Goal: Communication & Community: Answer question/provide support

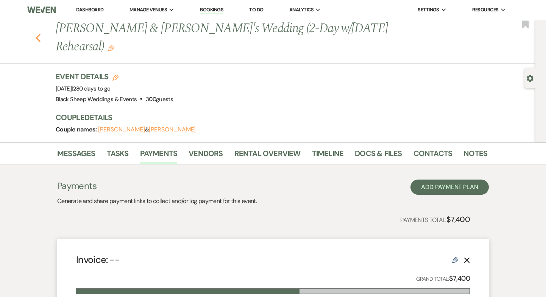
click at [39, 38] on icon "Previous" at bounding box center [38, 37] width 6 height 9
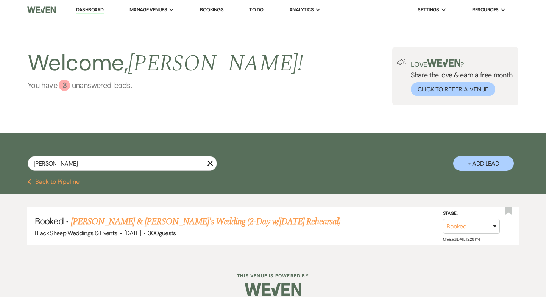
click at [64, 87] on div "3" at bounding box center [64, 84] width 11 height 11
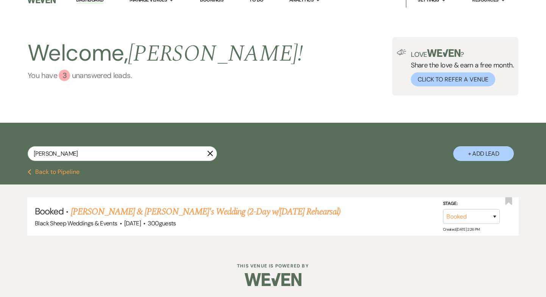
click at [65, 76] on div "3" at bounding box center [64, 75] width 11 height 11
click at [213, 155] on div "[PERSON_NAME] X" at bounding box center [122, 156] width 189 height 21
click at [210, 154] on use "button" at bounding box center [210, 154] width 6 height 6
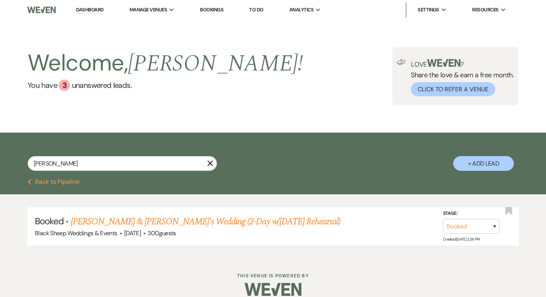
click at [213, 164] on icon "X" at bounding box center [210, 163] width 6 height 6
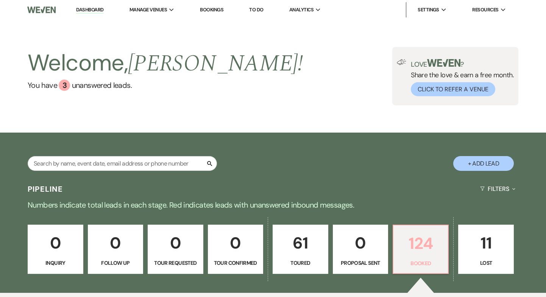
click at [425, 243] on p "124" at bounding box center [420, 242] width 45 height 25
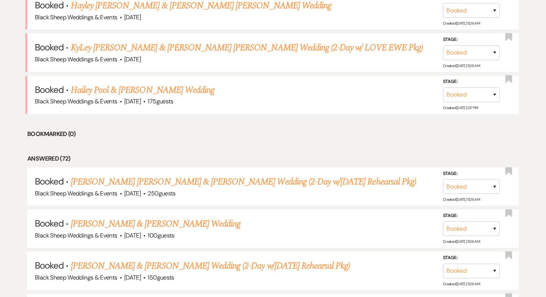
scroll to position [346, 0]
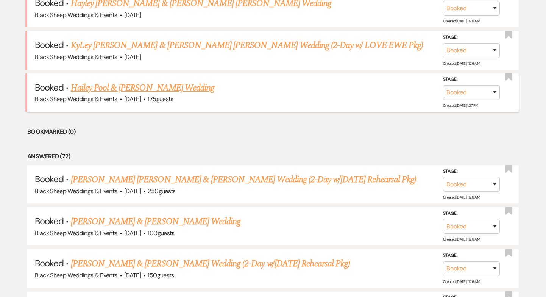
click at [205, 90] on link "Hailey Pool & Tyler Wasielewski Wedding" at bounding box center [142, 88] width 143 height 14
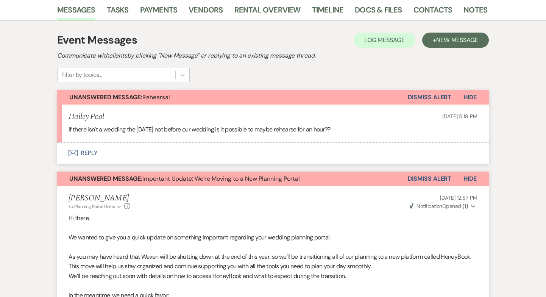
scroll to position [137, 0]
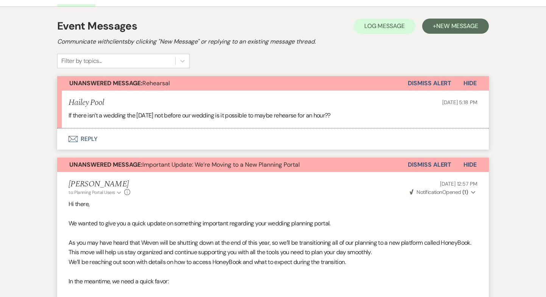
click at [79, 137] on button "Envelope Reply" at bounding box center [272, 138] width 431 height 21
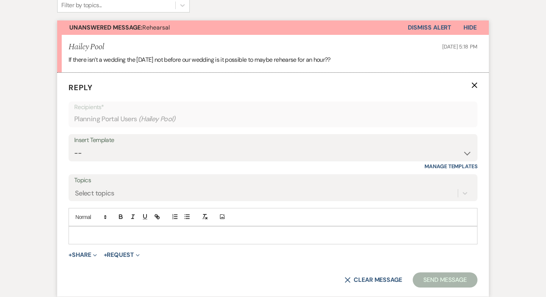
scroll to position [210, 0]
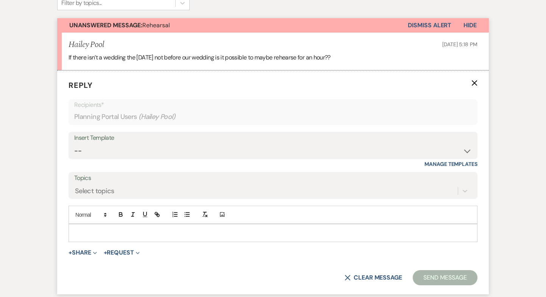
click at [101, 231] on p at bounding box center [273, 233] width 397 height 8
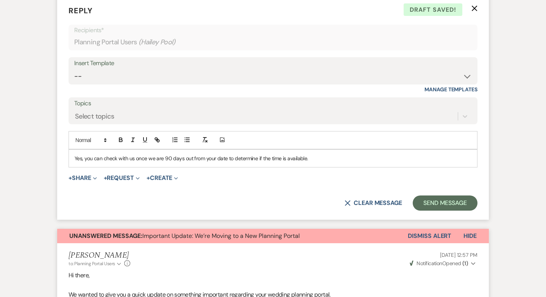
scroll to position [285, 0]
click at [287, 159] on p "Yes, you can check with us once we are 90 days out from your date to determine …" at bounding box center [273, 158] width 397 height 8
click at [434, 204] on button "Send Message" at bounding box center [445, 202] width 65 height 15
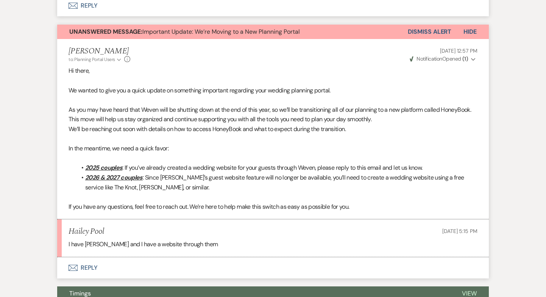
click at [96, 262] on button "Envelope Reply" at bounding box center [272, 267] width 431 height 21
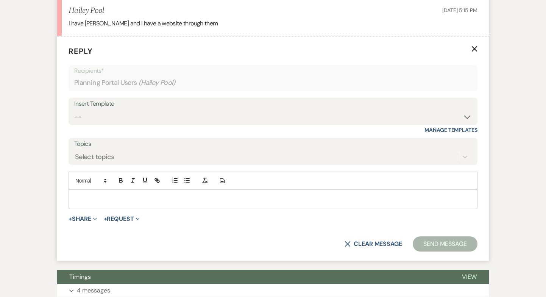
scroll to position [550, 0]
click at [89, 192] on div at bounding box center [273, 198] width 408 height 17
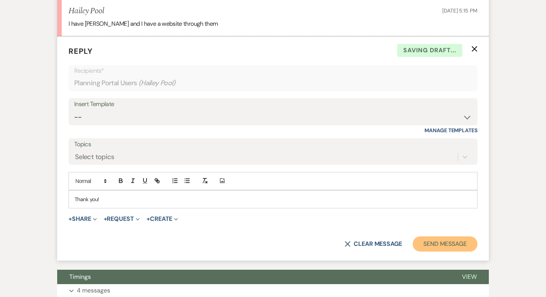
click at [454, 245] on button "Send Message" at bounding box center [445, 243] width 65 height 15
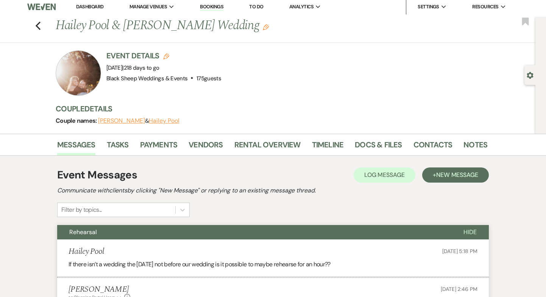
scroll to position [2, 0]
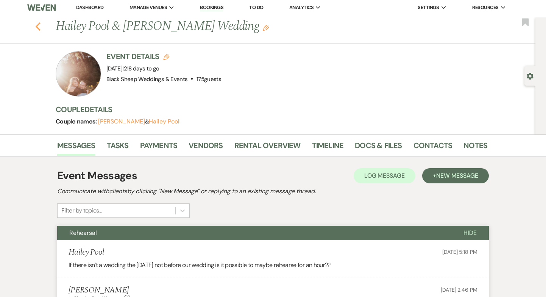
click at [40, 26] on icon "Previous" at bounding box center [38, 26] width 6 height 9
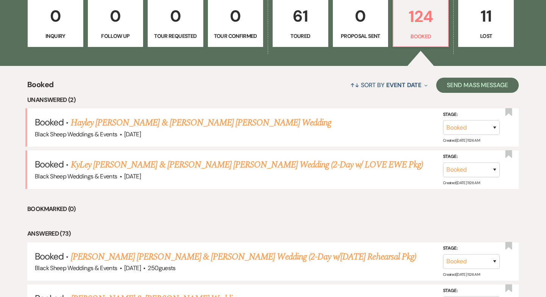
scroll to position [214, 0]
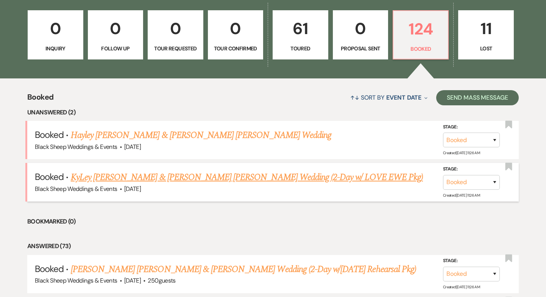
click at [174, 176] on link "KyLey Ann Hipp & Samuel Scott Evans's Wedding (2-Day w/ LOVE EWE Pkg)" at bounding box center [247, 177] width 352 height 14
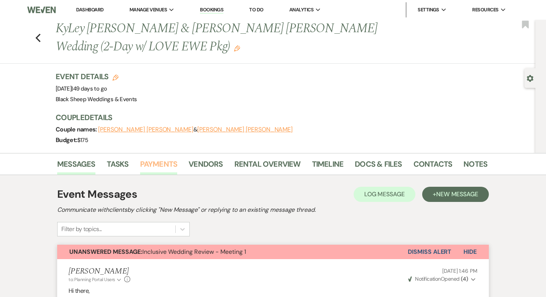
click at [167, 164] on link "Payments" at bounding box center [158, 166] width 37 height 17
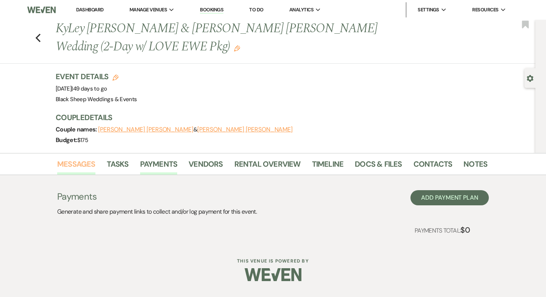
click at [63, 165] on link "Messages" at bounding box center [76, 166] width 38 height 17
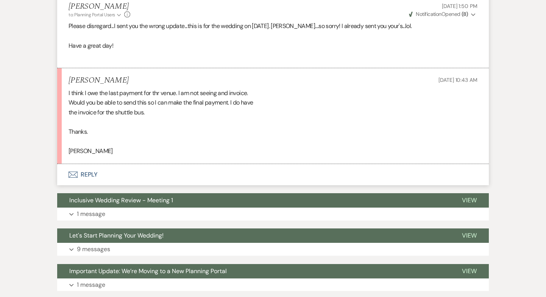
click at [94, 168] on button "Envelope Reply" at bounding box center [272, 174] width 431 height 21
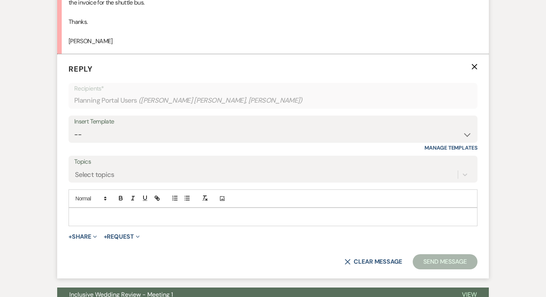
scroll to position [969, 0]
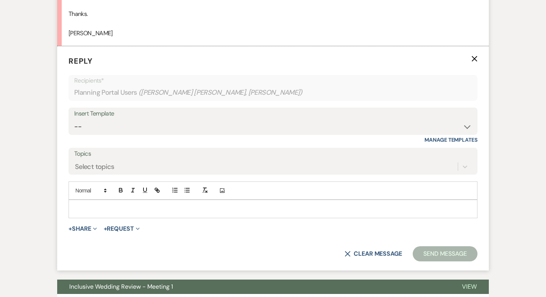
click at [158, 204] on div at bounding box center [273, 208] width 408 height 17
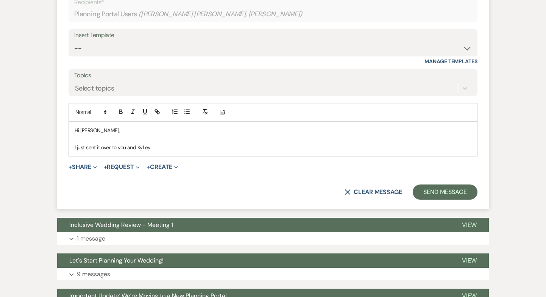
scroll to position [1047, 0]
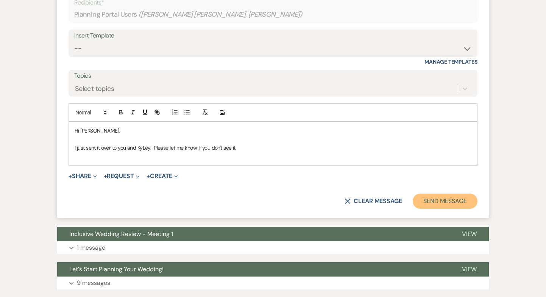
click at [454, 193] on button "Send Message" at bounding box center [445, 200] width 65 height 15
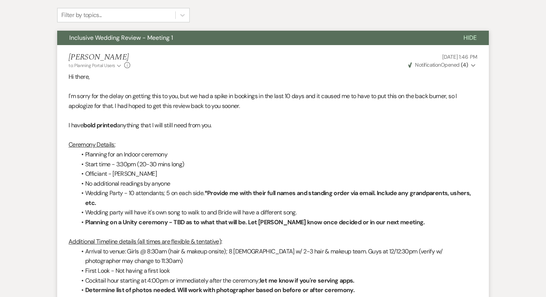
scroll to position [0, 0]
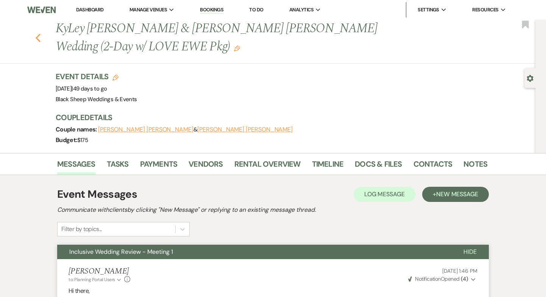
click at [39, 35] on use "button" at bounding box center [38, 38] width 5 height 8
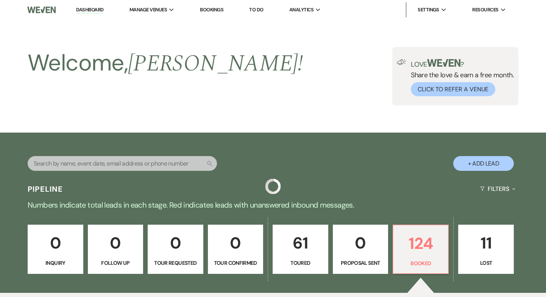
scroll to position [214, 0]
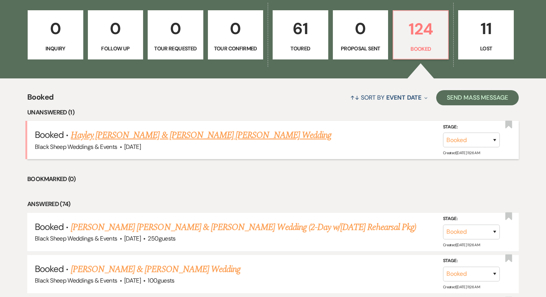
click at [117, 136] on link "Hayley Frances Honeychurch & Alex Gregory Leisgang's Wedding" at bounding box center [201, 135] width 260 height 14
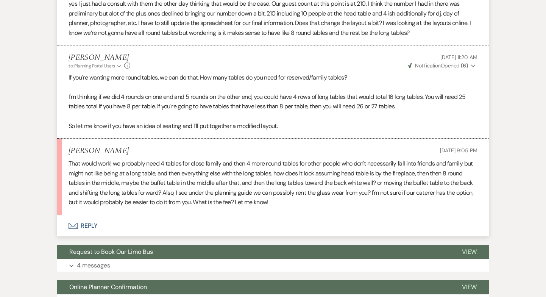
scroll to position [895, 0]
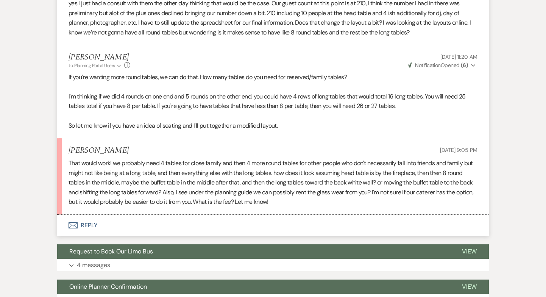
click at [90, 215] on button "Envelope Reply" at bounding box center [272, 225] width 431 height 21
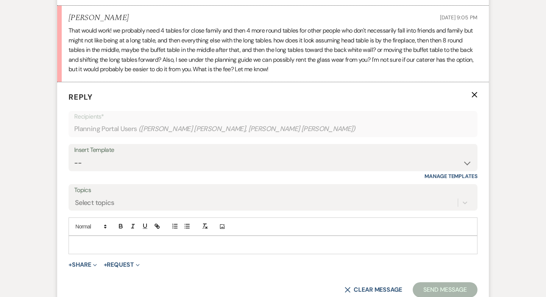
scroll to position [1046, 0]
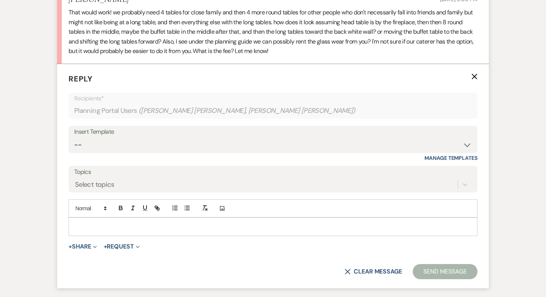
click at [89, 222] on p at bounding box center [273, 226] width 397 height 8
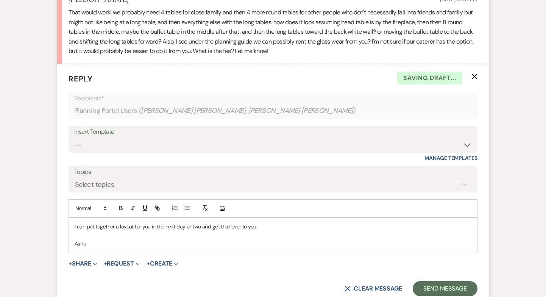
click at [260, 222] on p "I can put together a layout for you in the next day or two and get that over to…" at bounding box center [273, 226] width 397 height 8
click at [96, 239] on p "As fo" at bounding box center [273, 243] width 397 height 8
drag, startPoint x: 113, startPoint y: 216, endPoint x: 259, endPoint y: 217, distance: 146.1
click at [259, 239] on p "As for glassware, are you renting china from your caterer?" at bounding box center [273, 243] width 397 height 8
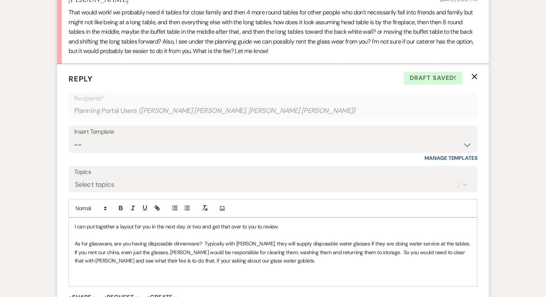
click at [324, 239] on p "As for glassware, are you having disposable dinnerware? Typically with Parker J…" at bounding box center [273, 251] width 397 height 25
click at [388, 239] on p "As for glassware, are you having disposable dinnerware? Typically with Parker J…" at bounding box center [273, 251] width 397 height 25
click at [330, 239] on p "As for glassware, are you having disposable dinnerware? Typically with Parker J…" at bounding box center [273, 251] width 397 height 25
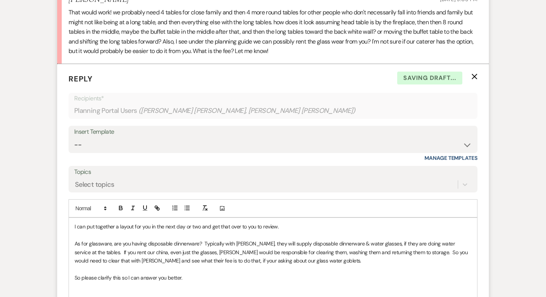
drag, startPoint x: 183, startPoint y: 253, endPoint x: 72, endPoint y: 247, distance: 111.1
click at [72, 247] on div "I can put together a layout for you in the next day or two and get that over to…" at bounding box center [273, 261] width 408 height 86
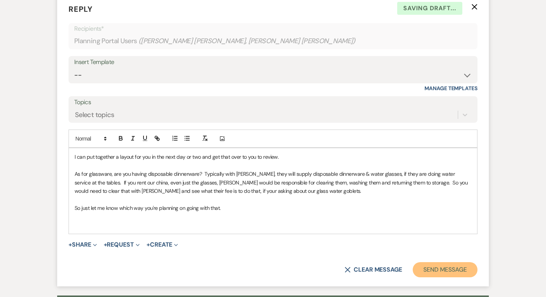
click at [443, 262] on button "Send Message" at bounding box center [445, 269] width 65 height 15
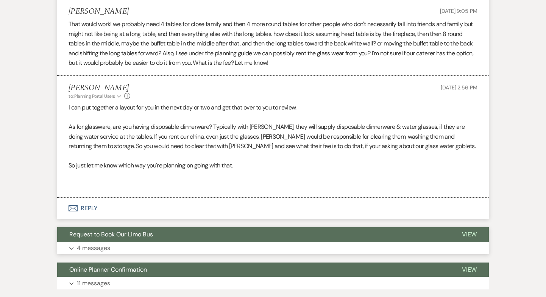
scroll to position [1034, 0]
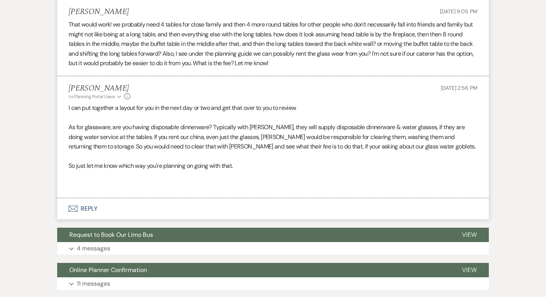
click at [90, 198] on button "Envelope Reply" at bounding box center [272, 208] width 431 height 21
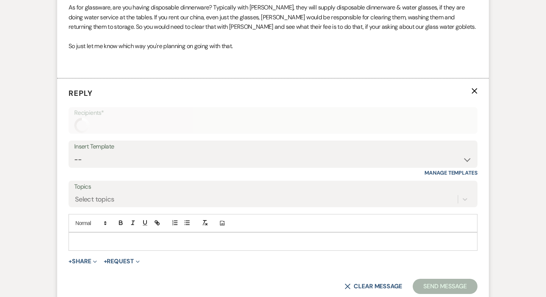
scroll to position [1168, 0]
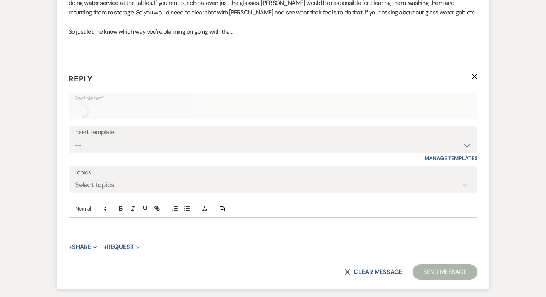
click at [97, 223] on p at bounding box center [273, 227] width 397 height 8
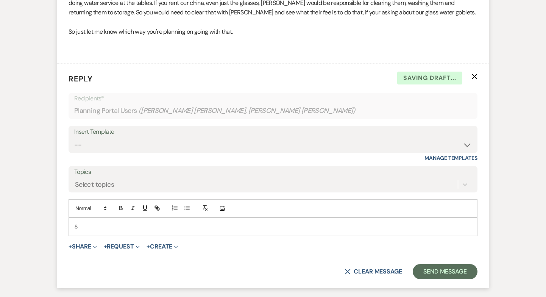
scroll to position [1167, 0]
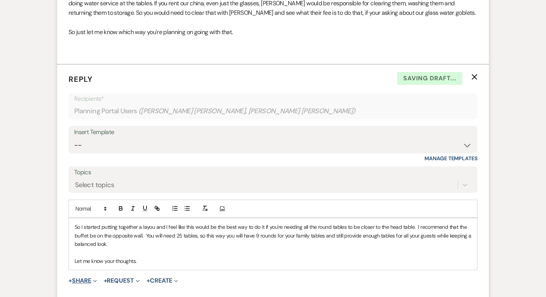
click at [87, 277] on button "+ Share Expand" at bounding box center [83, 280] width 28 height 6
click at [91, 291] on span "Doc Upload Documents" at bounding box center [99, 295] width 43 height 8
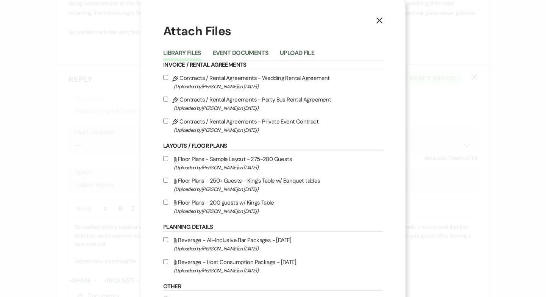
click at [307, 46] on div "Library Files Event Documents Upload File" at bounding box center [273, 53] width 220 height 16
click at [304, 50] on button "Upload File" at bounding box center [297, 55] width 34 height 11
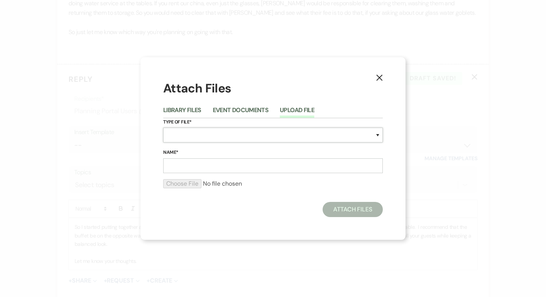
click at [192, 137] on select "Special Event Insurance Vendor Certificate of Insurance Contracts / Rental Agre…" at bounding box center [273, 135] width 220 height 15
select select "25"
click at [163, 128] on select "Special Event Insurance Vendor Certificate of Insurance Contracts / Rental Agre…" at bounding box center [273, 135] width 220 height 15
click at [181, 164] on input "Name*" at bounding box center [273, 165] width 220 height 15
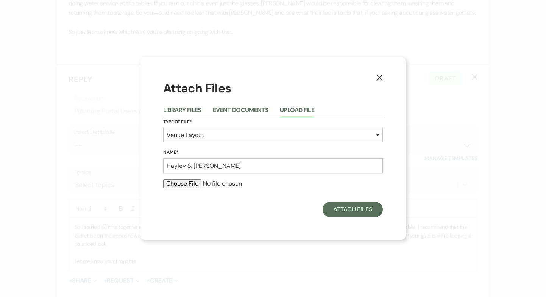
type input "Hayley & Alex Layout"
click at [184, 184] on input "file" at bounding box center [273, 183] width 220 height 9
type input "C:\fakepath\2025.10.04 Hayley & Alex Layout.pdf"
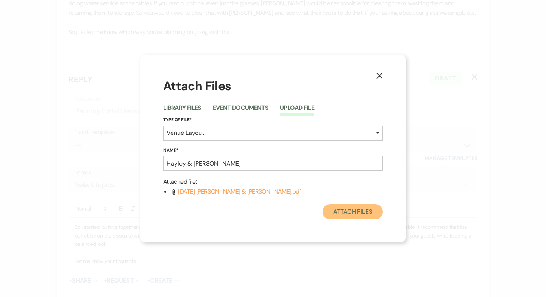
click at [358, 209] on button "Attach Files" at bounding box center [352, 211] width 60 height 15
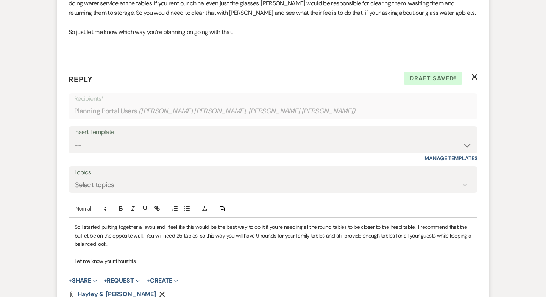
click at [149, 223] on p "So I started putting together a layou and I feel like this would be the best wa…" at bounding box center [273, 235] width 397 height 25
click at [154, 223] on p "So I started putting together a layou and I feel like this would be the best wa…" at bounding box center [273, 235] width 397 height 25
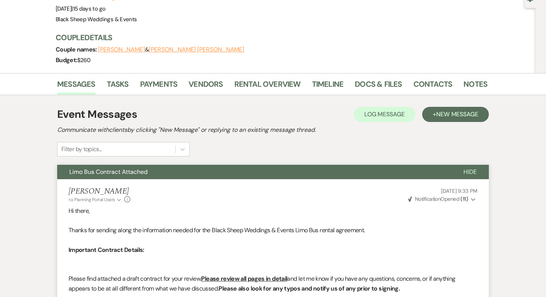
scroll to position [0, 0]
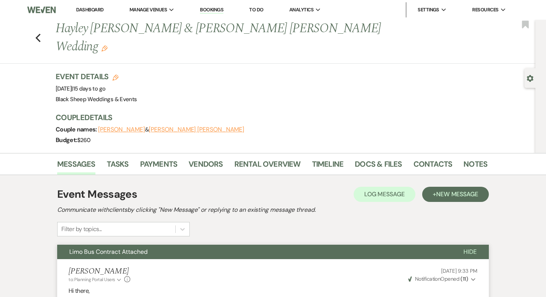
click at [95, 10] on link "Dashboard" at bounding box center [89, 9] width 27 height 6
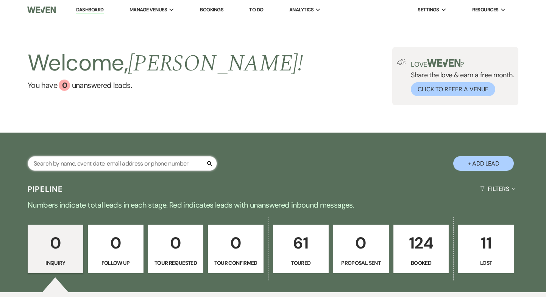
click at [92, 162] on input "text" at bounding box center [122, 163] width 189 height 15
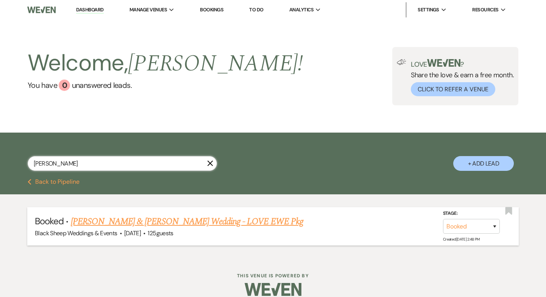
type input "kordus"
click at [95, 219] on link "Makenna Kordus & Mitchell Reinke's Wedding - LOVE EWE Pkg" at bounding box center [187, 222] width 232 height 14
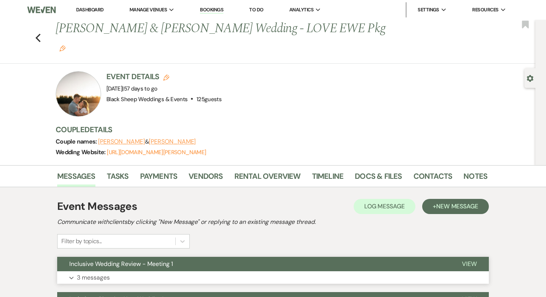
click at [104, 273] on p "3 messages" at bounding box center [93, 278] width 33 height 10
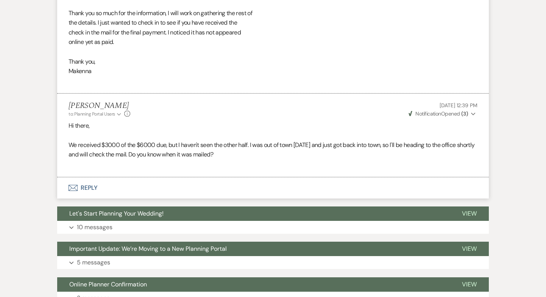
scroll to position [916, 0]
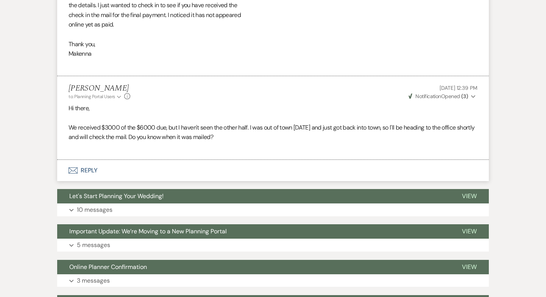
click at [95, 160] on button "Envelope Reply" at bounding box center [272, 170] width 431 height 21
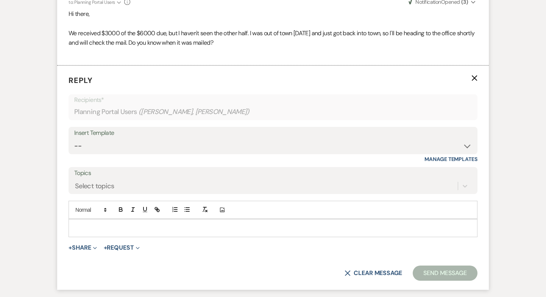
scroll to position [1012, 0]
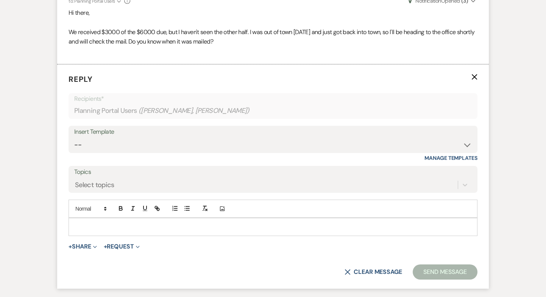
click at [87, 223] on p at bounding box center [273, 227] width 397 height 8
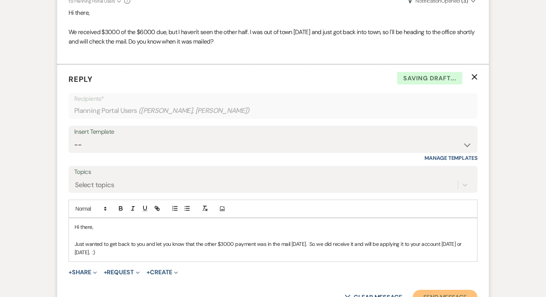
click at [431, 290] on button "Send Message" at bounding box center [445, 297] width 65 height 15
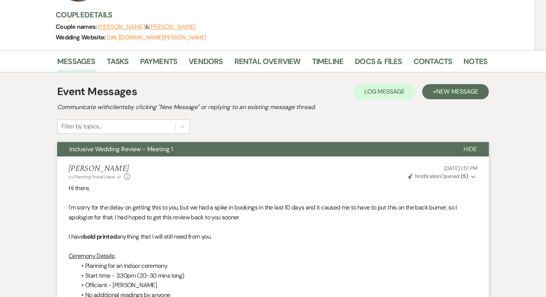
scroll to position [0, 0]
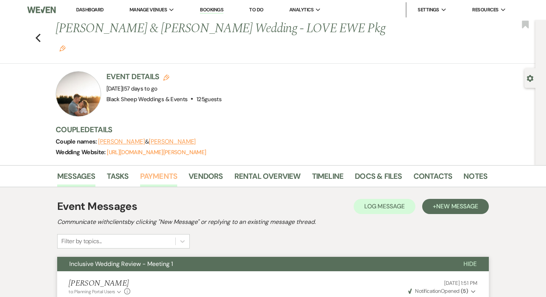
click at [173, 170] on link "Payments" at bounding box center [158, 178] width 37 height 17
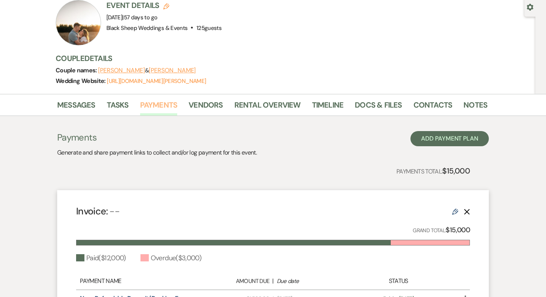
scroll to position [224, 0]
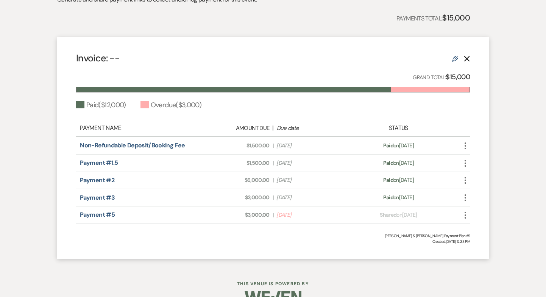
click at [463, 210] on icon "More" at bounding box center [465, 214] width 9 height 9
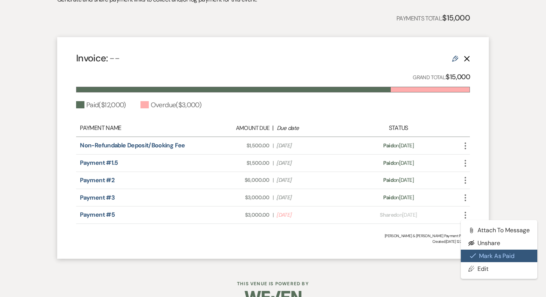
click at [474, 249] on button "Check Mark Mark as Paid" at bounding box center [499, 255] width 76 height 13
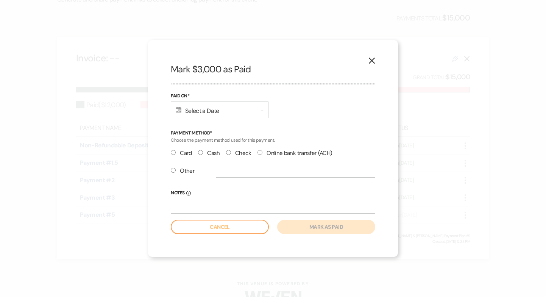
click at [228, 152] on input "Check" at bounding box center [228, 152] width 5 height 5
radio input "true"
click at [200, 201] on input "Notes Info" at bounding box center [273, 206] width 204 height 15
type input "Check #1012 from Anthony & Heidi Kordus"
click at [198, 112] on div "Calendar Select a Date Expand" at bounding box center [220, 109] width 98 height 17
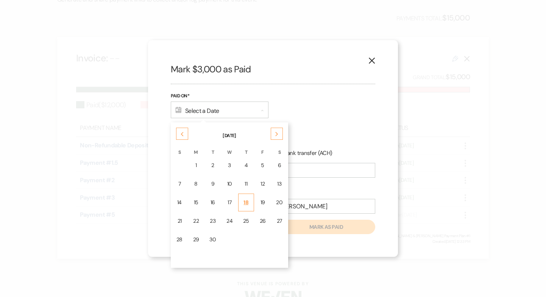
click at [245, 202] on div "18" at bounding box center [246, 202] width 6 height 8
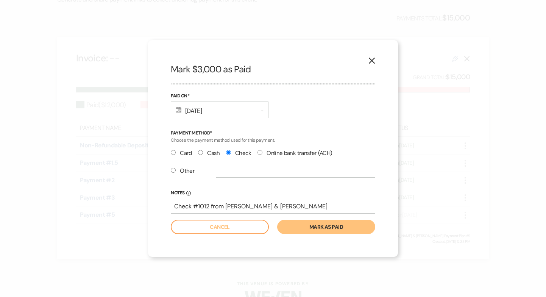
click at [333, 217] on form "Paid On* Calendar Sep 18, 2025 Expand Payment Method* Choose the payment method…" at bounding box center [273, 163] width 204 height 142
click at [332, 230] on button "Mark as paid" at bounding box center [326, 227] width 98 height 14
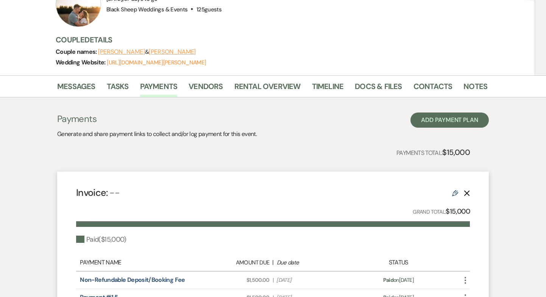
scroll to position [0, 0]
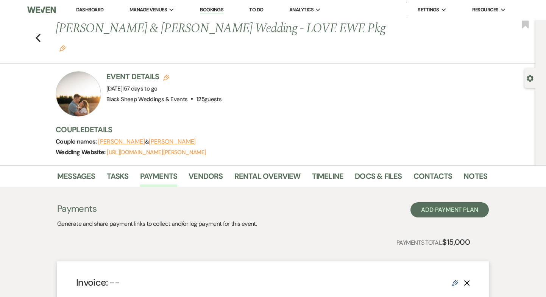
click at [88, 11] on link "Dashboard" at bounding box center [89, 9] width 27 height 6
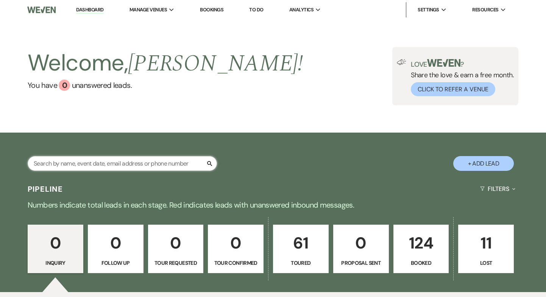
click at [79, 170] on input "text" at bounding box center [122, 163] width 189 height 15
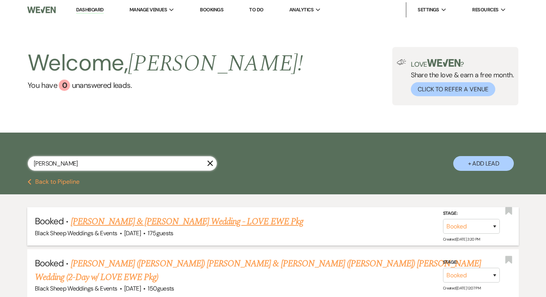
type input "olson"
click at [122, 220] on link "Grace Purcell & Bennett Olson's Wedding - LOVE EWE Pkg" at bounding box center [187, 222] width 232 height 14
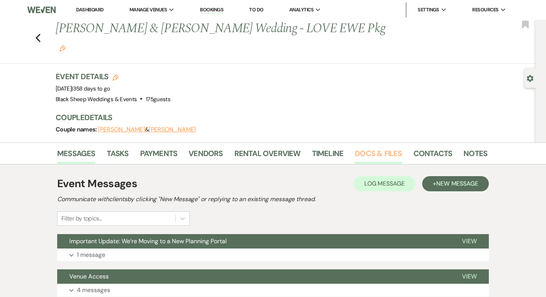
click at [366, 147] on link "Docs & Files" at bounding box center [378, 155] width 47 height 17
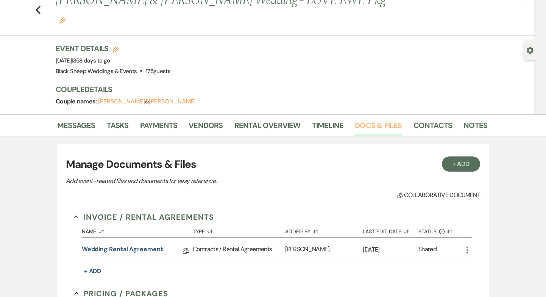
scroll to position [33, 0]
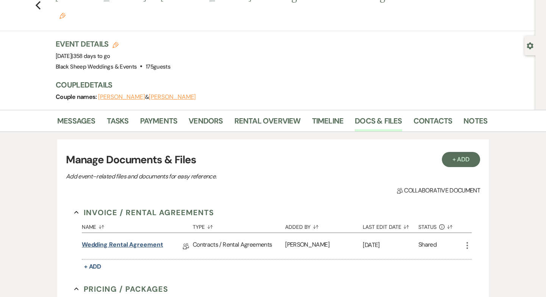
click at [132, 240] on link "Wedding Rental Agreement" at bounding box center [122, 246] width 81 height 12
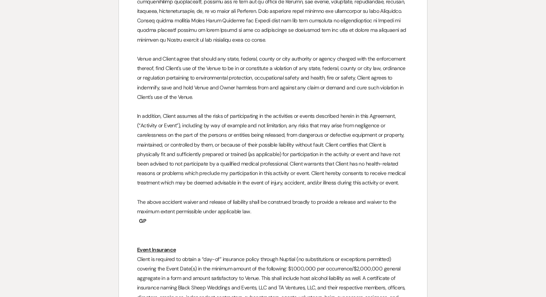
scroll to position [1475, 0]
